Goal: Task Accomplishment & Management: Manage account settings

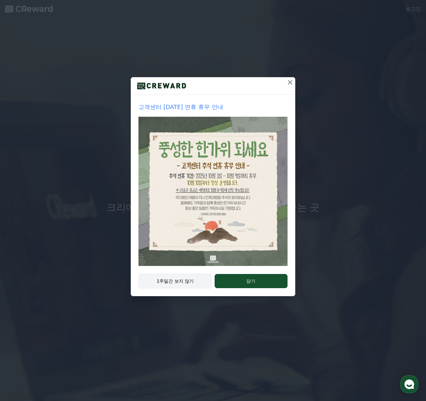
click at [188, 282] on button "1주일간 보지 않기" at bounding box center [175, 280] width 74 height 15
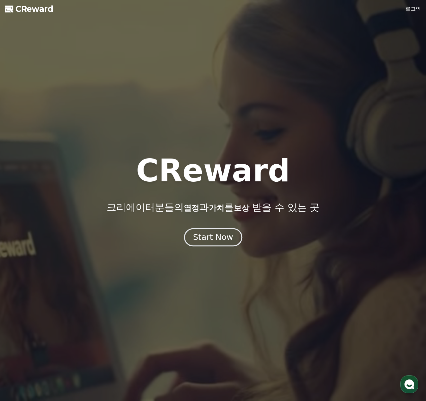
click at [203, 235] on div "Start Now" at bounding box center [213, 237] width 40 height 11
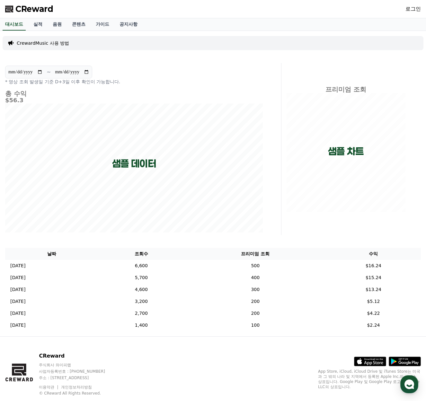
click at [411, 4] on div "로그인" at bounding box center [412, 9] width 15 height 10
click at [411, 7] on link "로그인" at bounding box center [412, 9] width 15 height 8
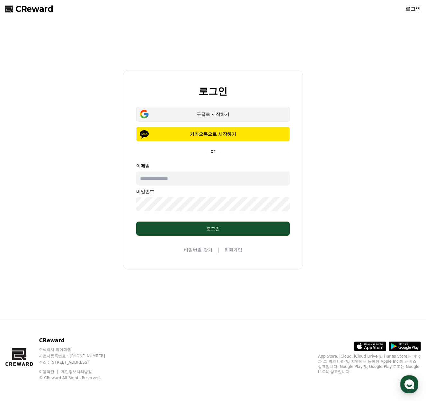
click at [220, 118] on button "구글로 시작하기" at bounding box center [213, 114] width 154 height 15
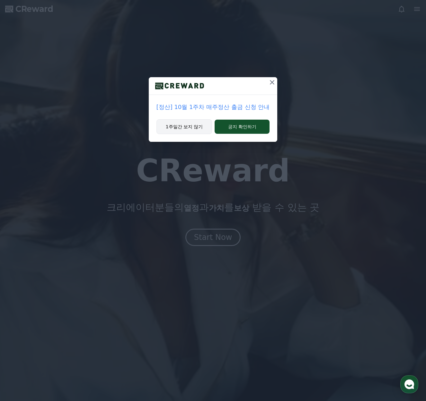
click at [172, 126] on button "1주일간 보지 않기" at bounding box center [184, 126] width 56 height 15
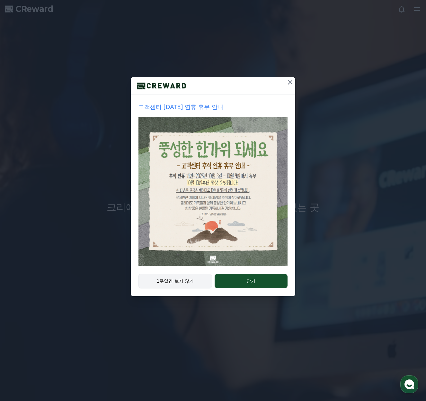
click at [200, 280] on button "1주일간 보지 않기" at bounding box center [175, 280] width 74 height 15
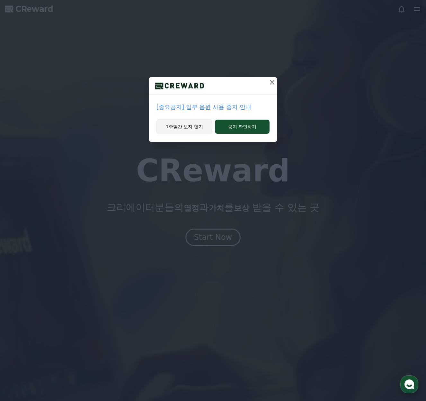
click at [197, 130] on button "1주일간 보지 않기" at bounding box center [184, 126] width 56 height 15
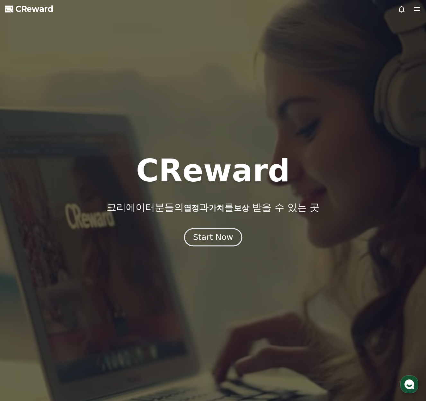
click at [218, 240] on div "Start Now" at bounding box center [213, 237] width 40 height 11
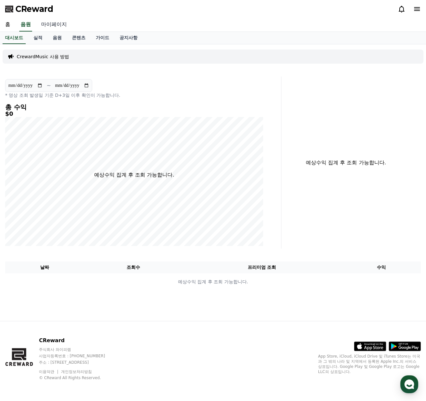
click at [48, 29] on link "마이페이지" at bounding box center [54, 24] width 36 height 13
select select "**********"
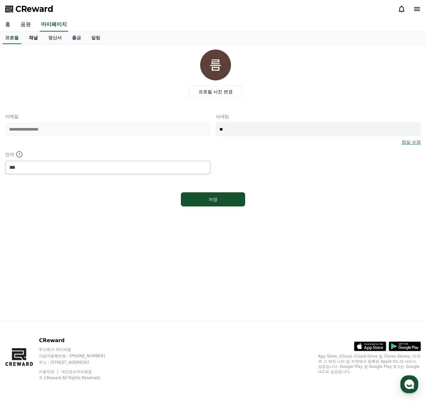
click at [34, 39] on link "채널" at bounding box center [33, 38] width 19 height 12
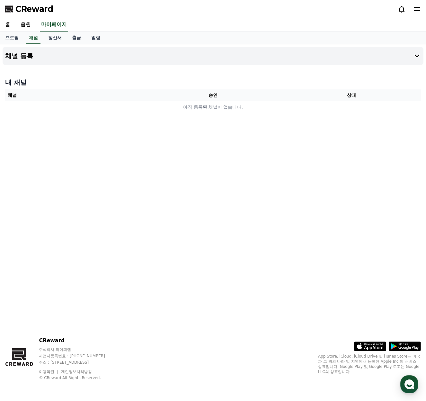
click at [123, 99] on th "채널" at bounding box center [74, 95] width 138 height 12
click at [84, 56] on button "채널 등록" at bounding box center [213, 56] width 421 height 18
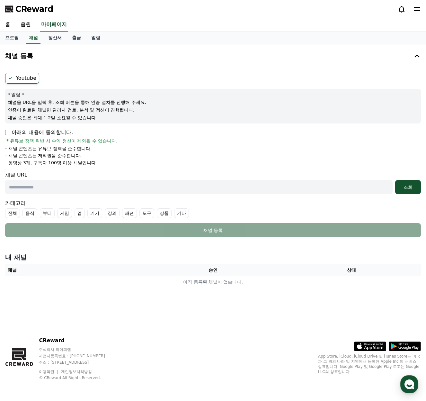
drag, startPoint x: 11, startPoint y: 147, endPoint x: 97, endPoint y: 167, distance: 88.1
click at [97, 167] on form "Youtube * 알림 * 채널을 URL을 입력 후, 조회 버튼을 통해 인증 절차를 진행해 주세요. 인증이 완료된 채널만 관리자 검토, 분석 …" at bounding box center [213, 155] width 416 height 164
drag, startPoint x: 95, startPoint y: 165, endPoint x: 118, endPoint y: 164, distance: 22.8
click at [117, 164] on li "- 동영상 3개, 구독자 100명 이상 채널입니다." at bounding box center [213, 162] width 416 height 6
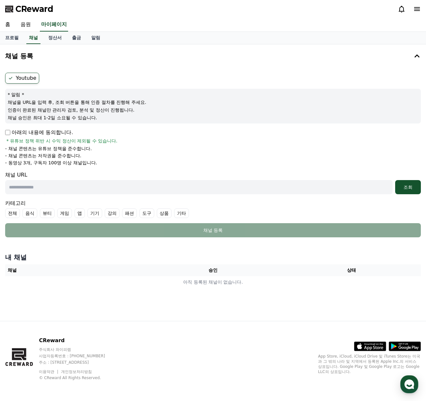
click at [118, 164] on li "- 동영상 3개, 구독자 100명 이상 채널입니다." at bounding box center [213, 162] width 416 height 6
drag, startPoint x: 17, startPoint y: 101, endPoint x: 91, endPoint y: 113, distance: 74.9
click at [90, 113] on div "* 알림 * 채널을 URL을 입력 후, 조회 버튼을 통해 인증 절차를 진행해 주세요. 인증이 완료된 채널만 관리자 검토, 분석 및 정산이 진행…" at bounding box center [213, 106] width 416 height 35
click at [115, 120] on p "채널 승인은 최대 1-2일 소요될 수 있습니다." at bounding box center [213, 117] width 411 height 6
click at [12, 40] on link "프로필" at bounding box center [12, 38] width 24 height 12
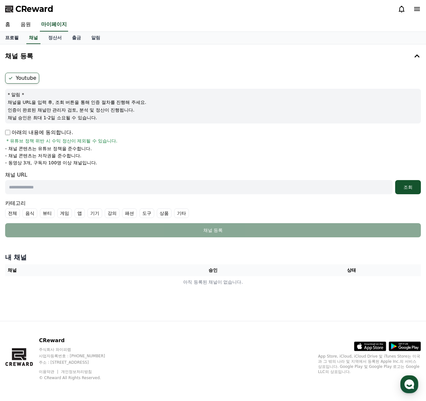
select select "**********"
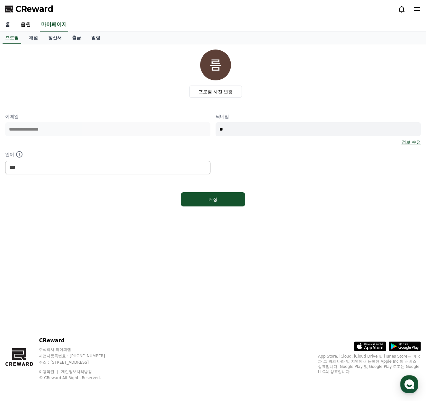
click at [10, 25] on link "홈" at bounding box center [7, 24] width 15 height 13
